Goal: Task Accomplishment & Management: Complete application form

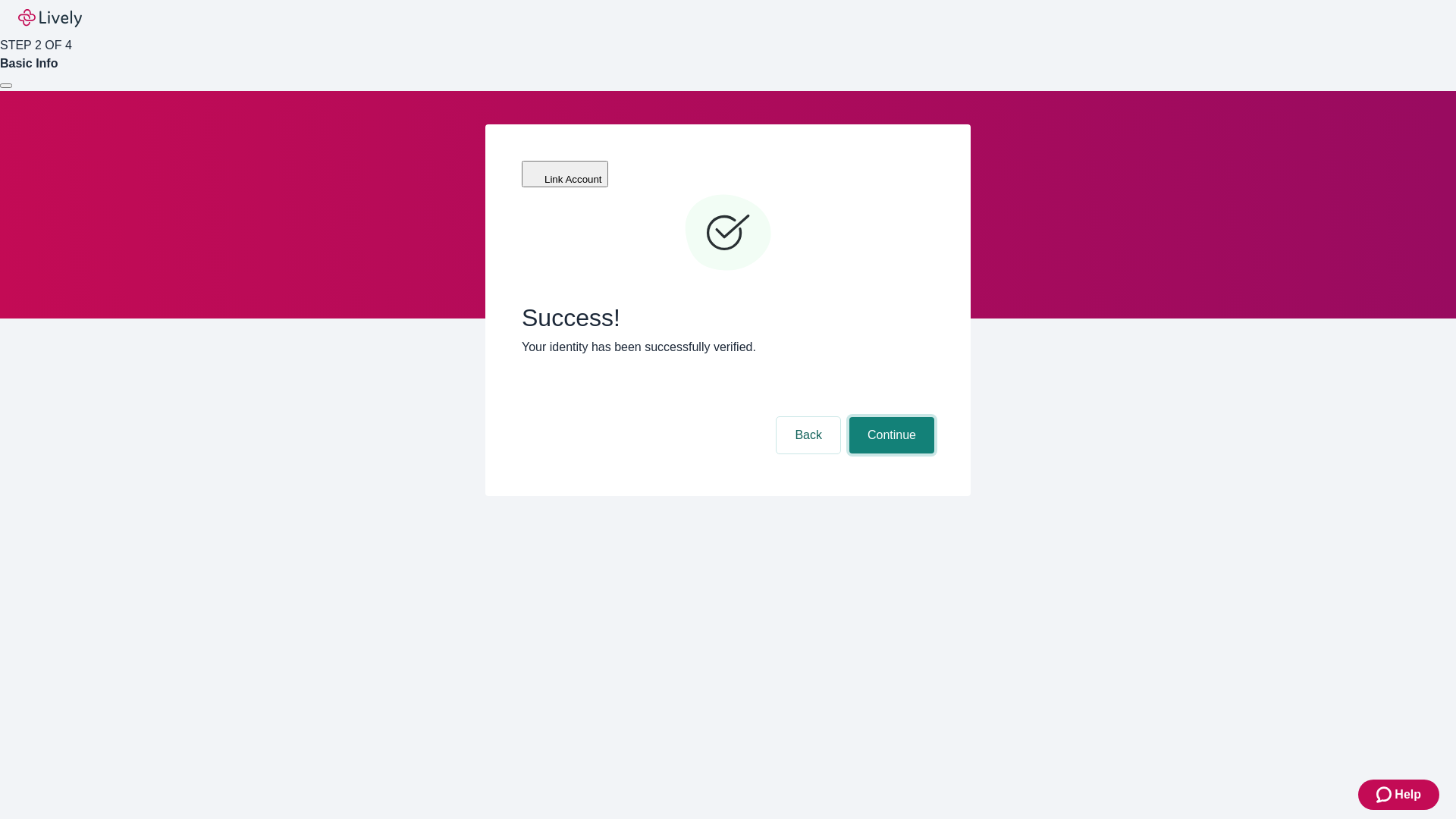
click at [890, 418] on button "Continue" at bounding box center [892, 436] width 85 height 37
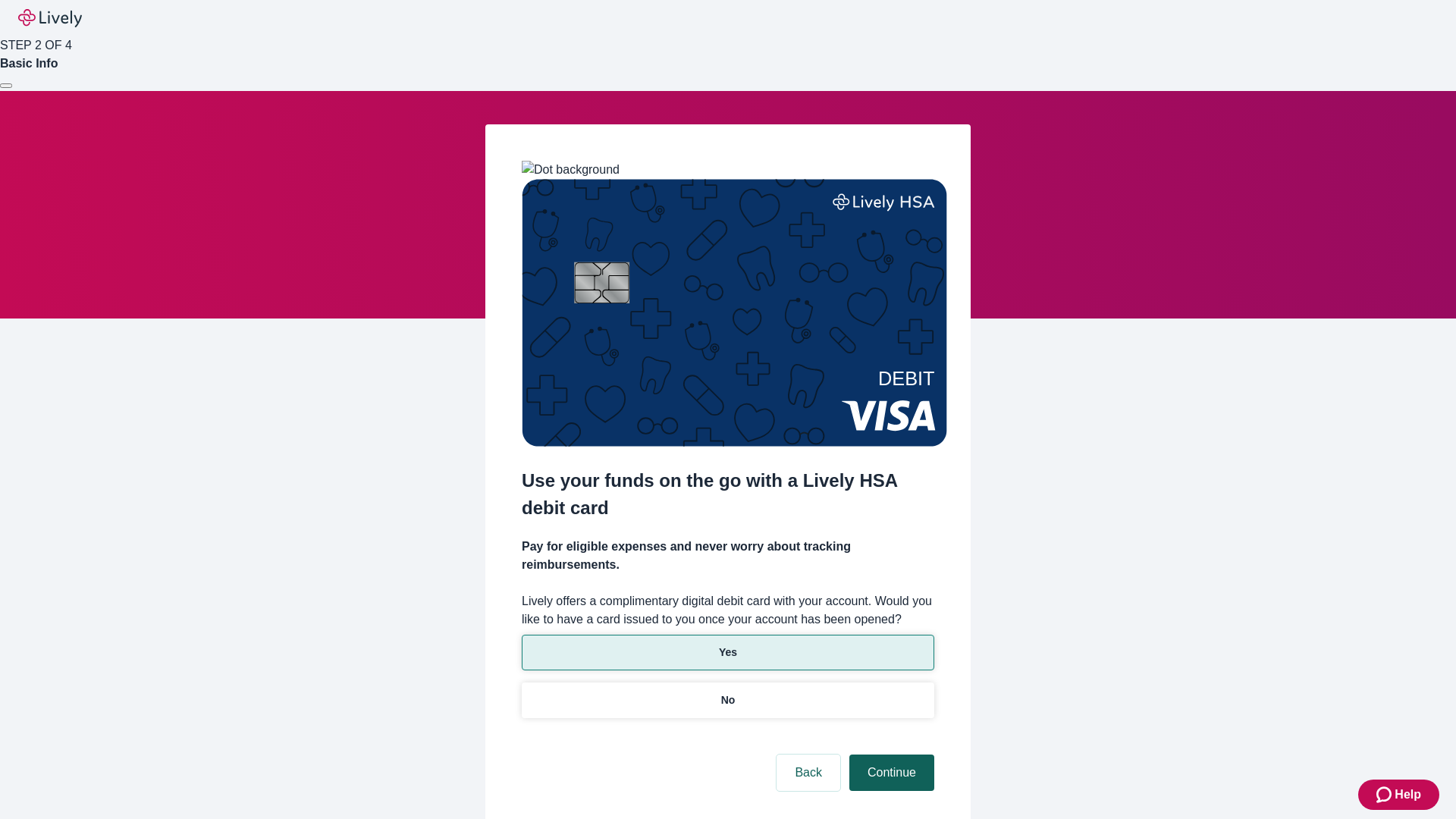
click at [727, 644] on p "Yes" at bounding box center [728, 652] width 18 height 16
click at [890, 755] on button "Continue" at bounding box center [892, 774] width 85 height 37
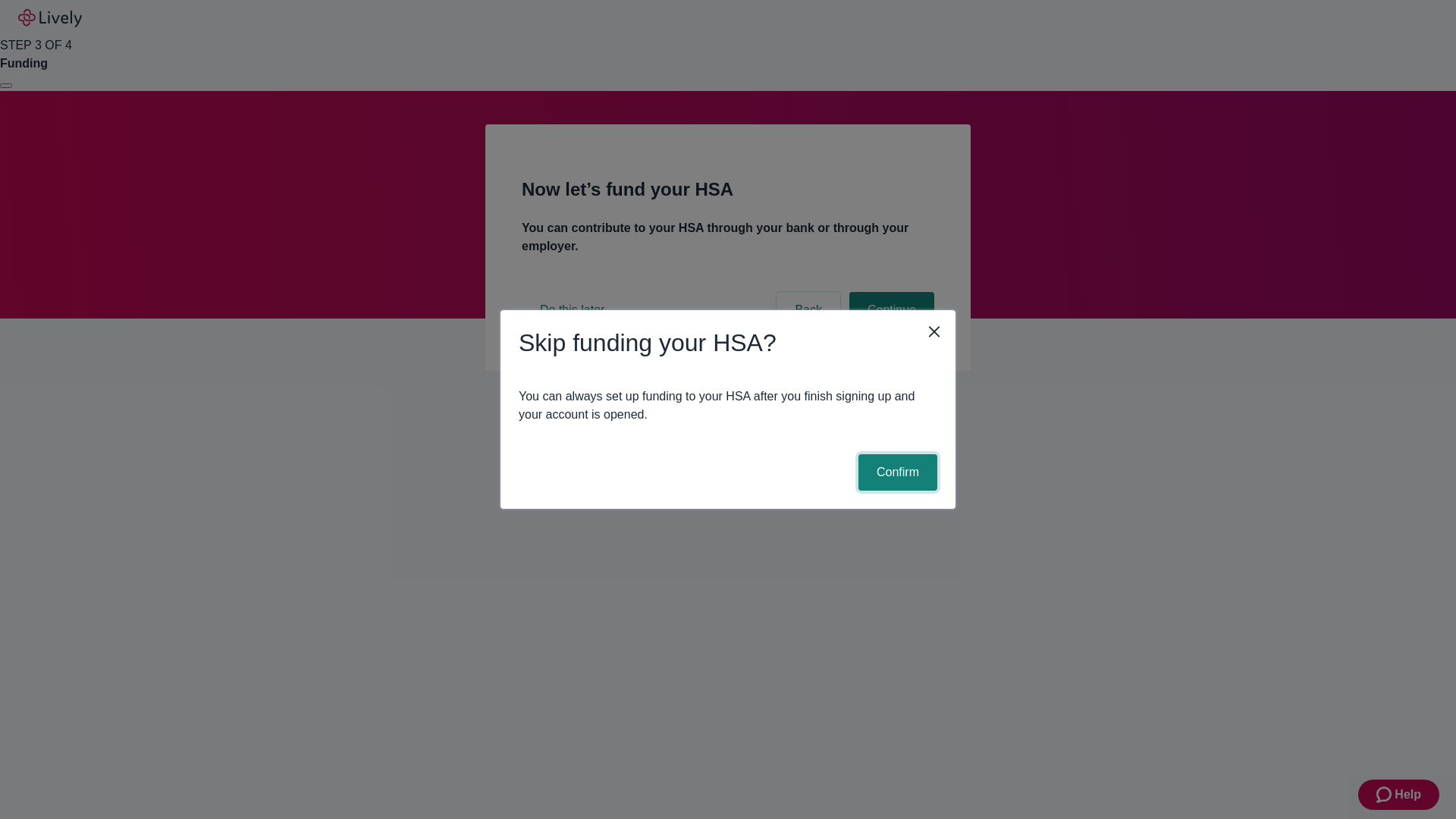
click at [896, 473] on button "Confirm" at bounding box center [898, 473] width 79 height 37
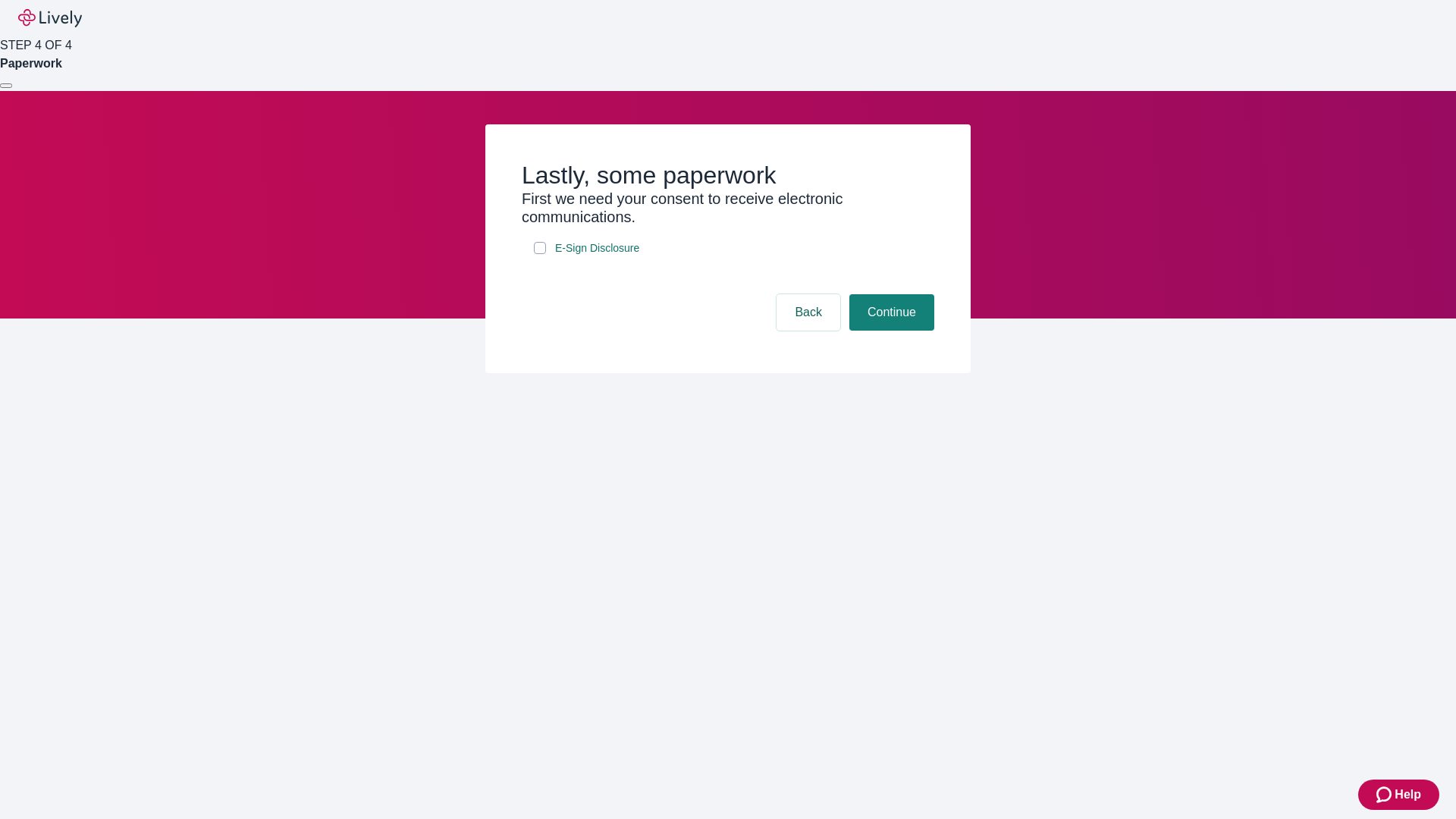
click at [540, 254] on input "E-Sign Disclosure" at bounding box center [540, 248] width 13 height 13
checkbox input "true"
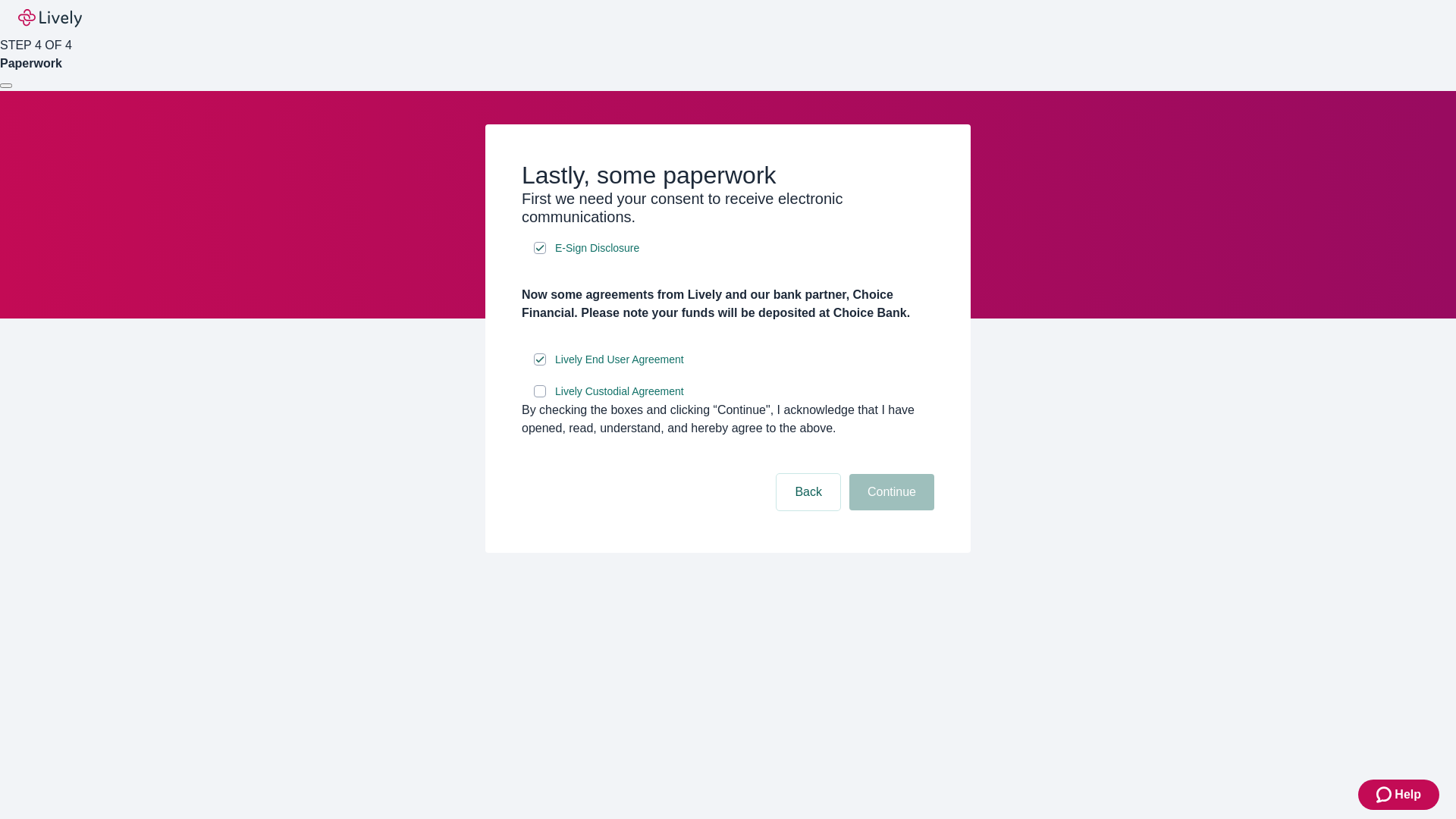
click at [540, 397] on input "Lively Custodial Agreement" at bounding box center [540, 392] width 13 height 13
checkbox input "true"
click at [890, 510] on button "Continue" at bounding box center [892, 493] width 85 height 37
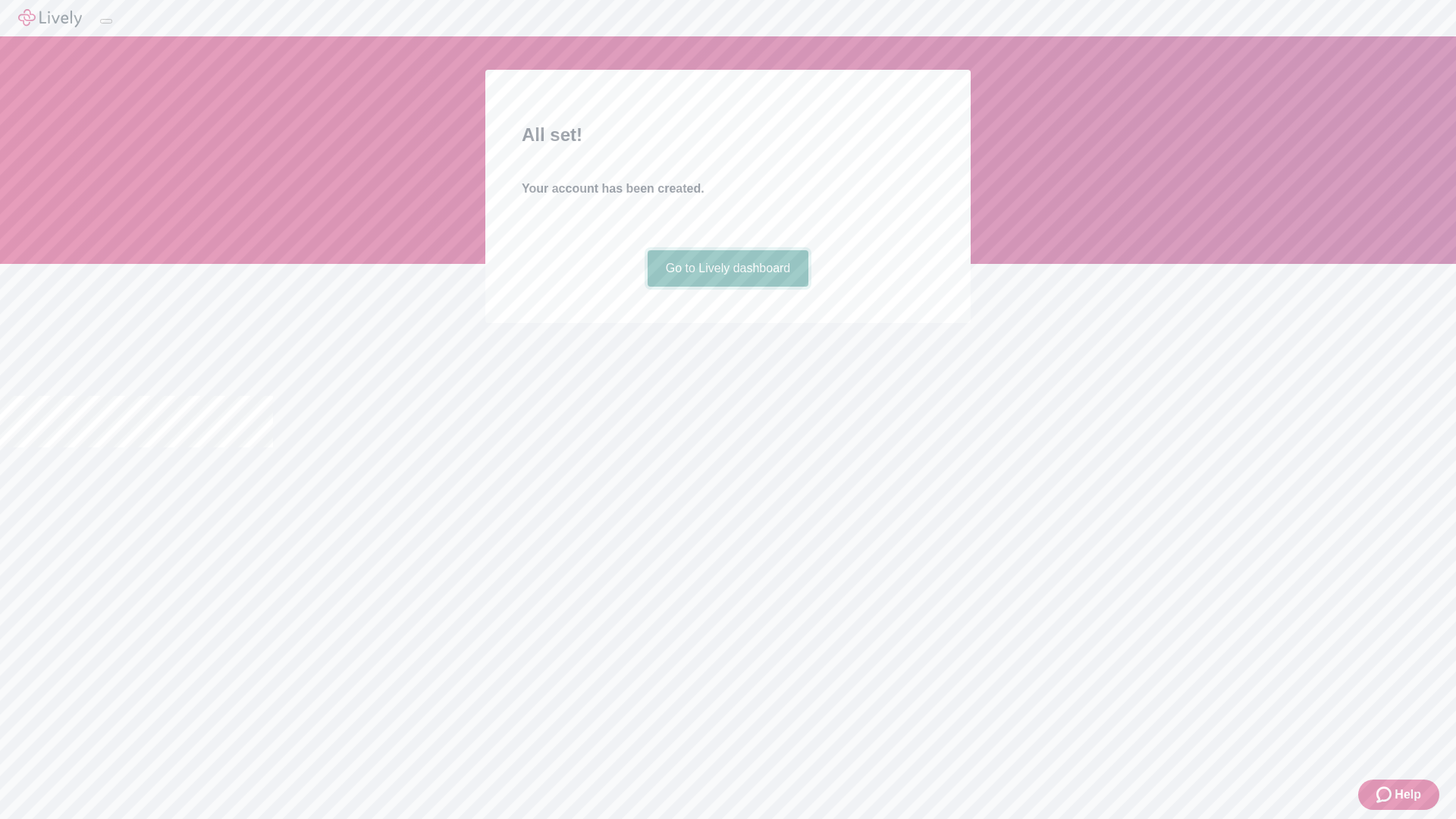
click at [727, 287] on link "Go to Lively dashboard" at bounding box center [729, 269] width 162 height 37
